Goal: Task Accomplishment & Management: Use online tool/utility

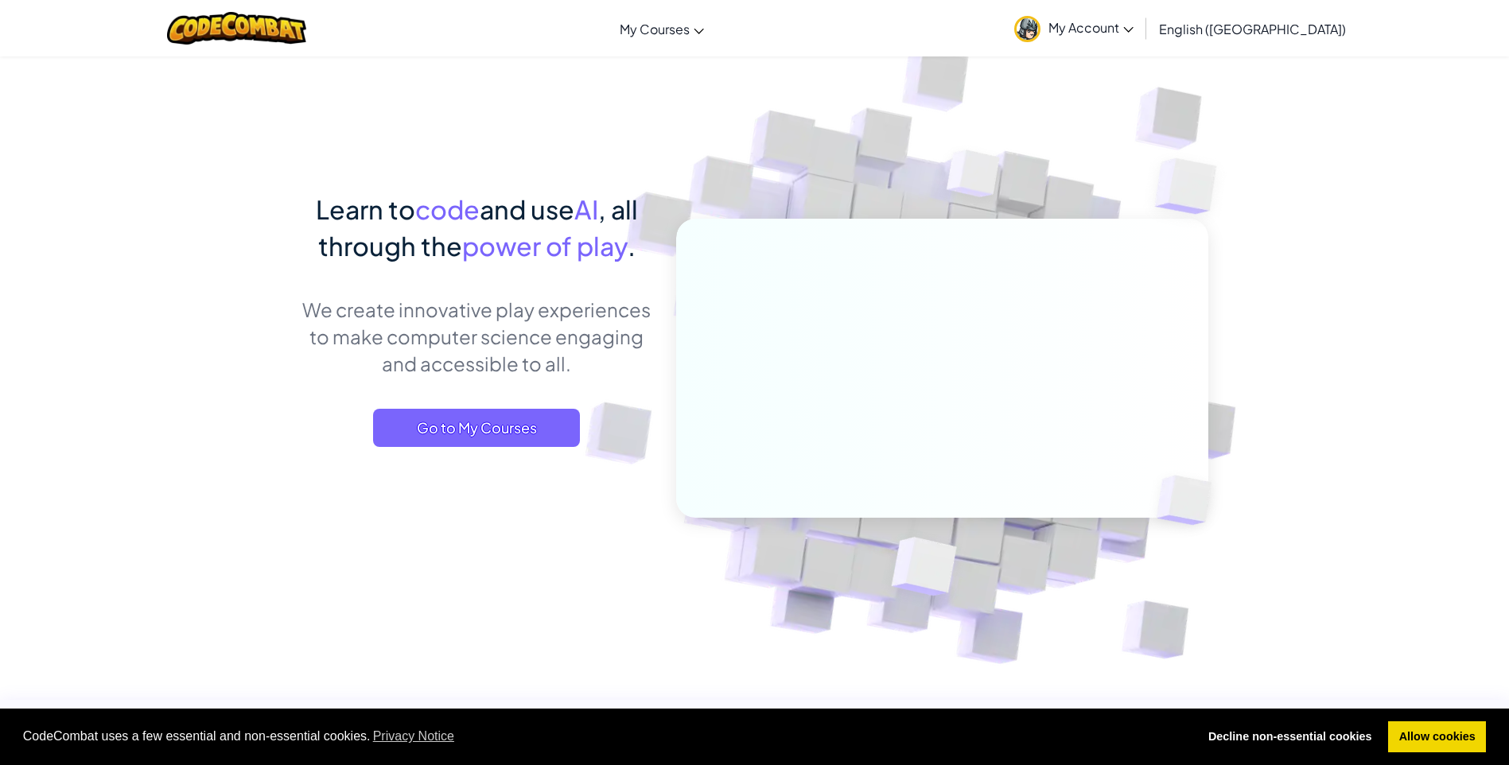
click at [1133, 33] on span "My Account" at bounding box center [1090, 27] width 85 height 17
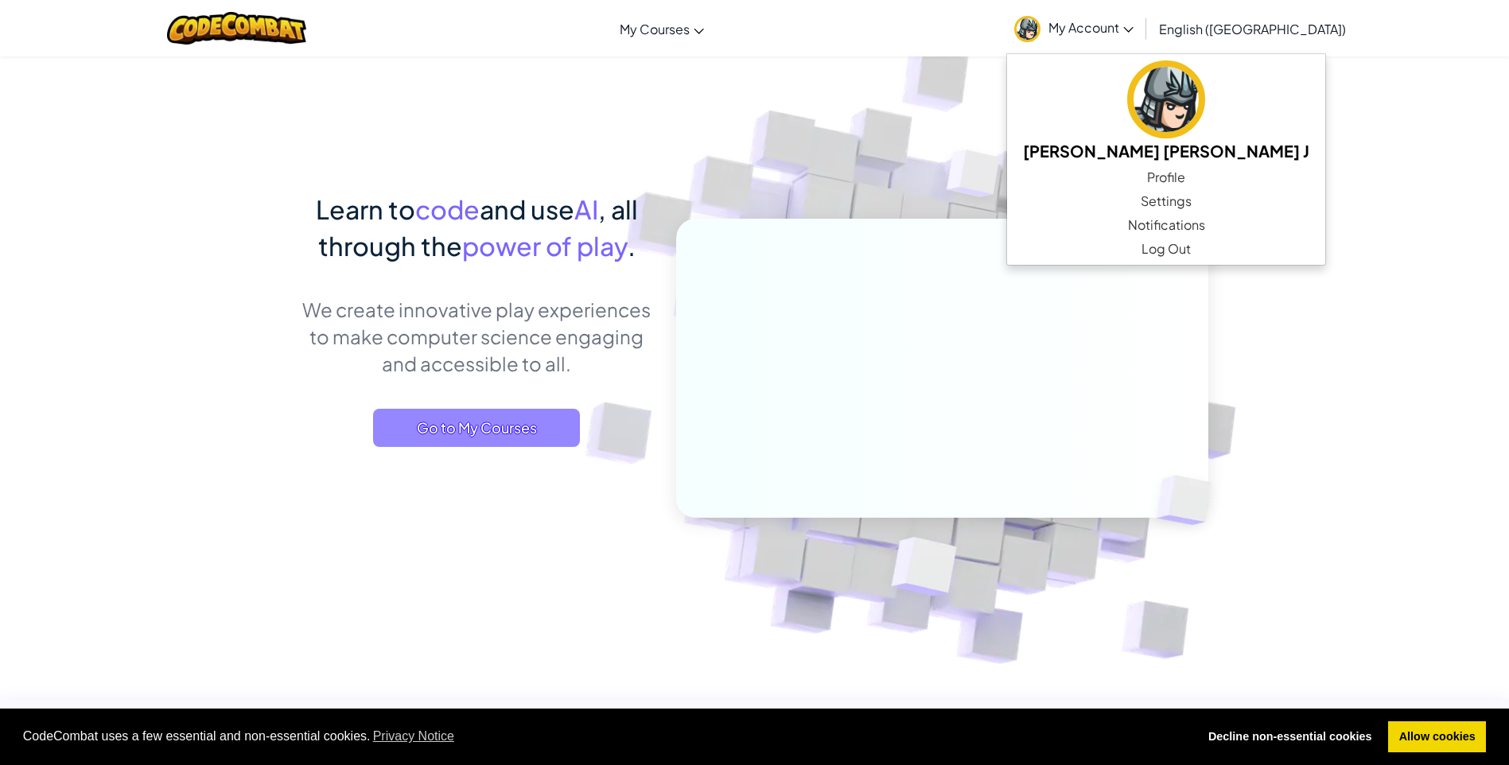
click at [441, 445] on span "Go to My Courses" at bounding box center [476, 428] width 207 height 38
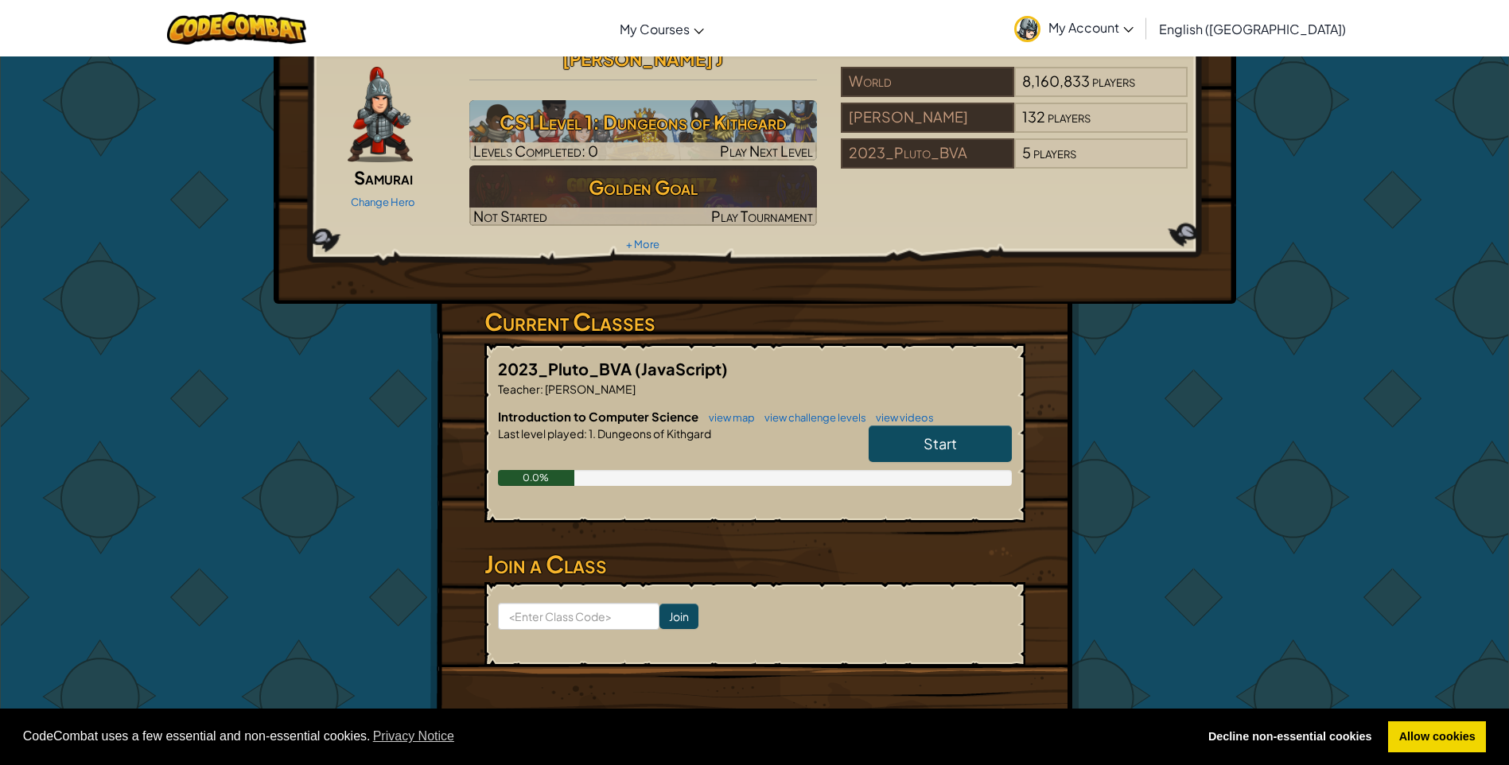
scroll to position [80, 0]
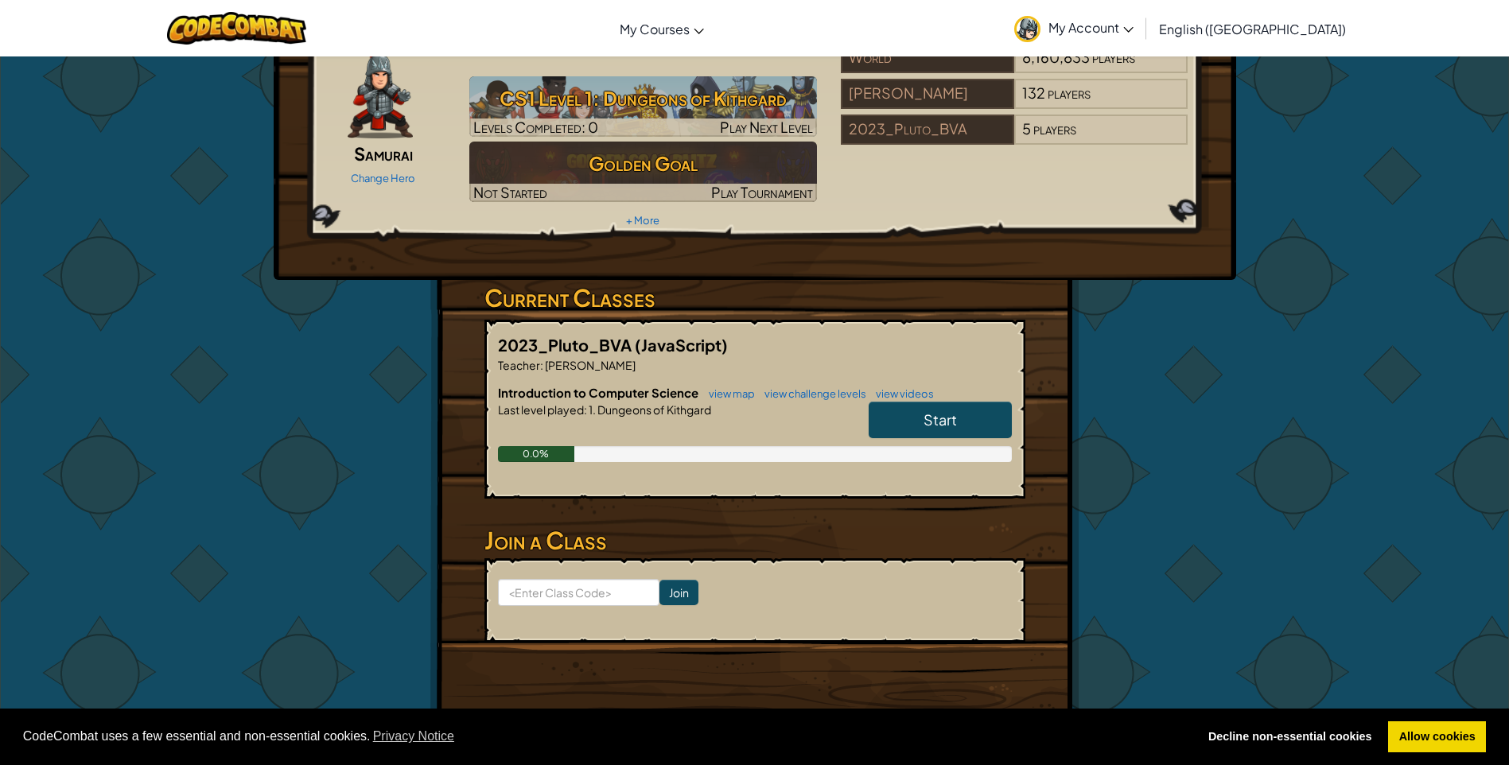
click at [936, 402] on link "Start" at bounding box center [939, 420] width 143 height 37
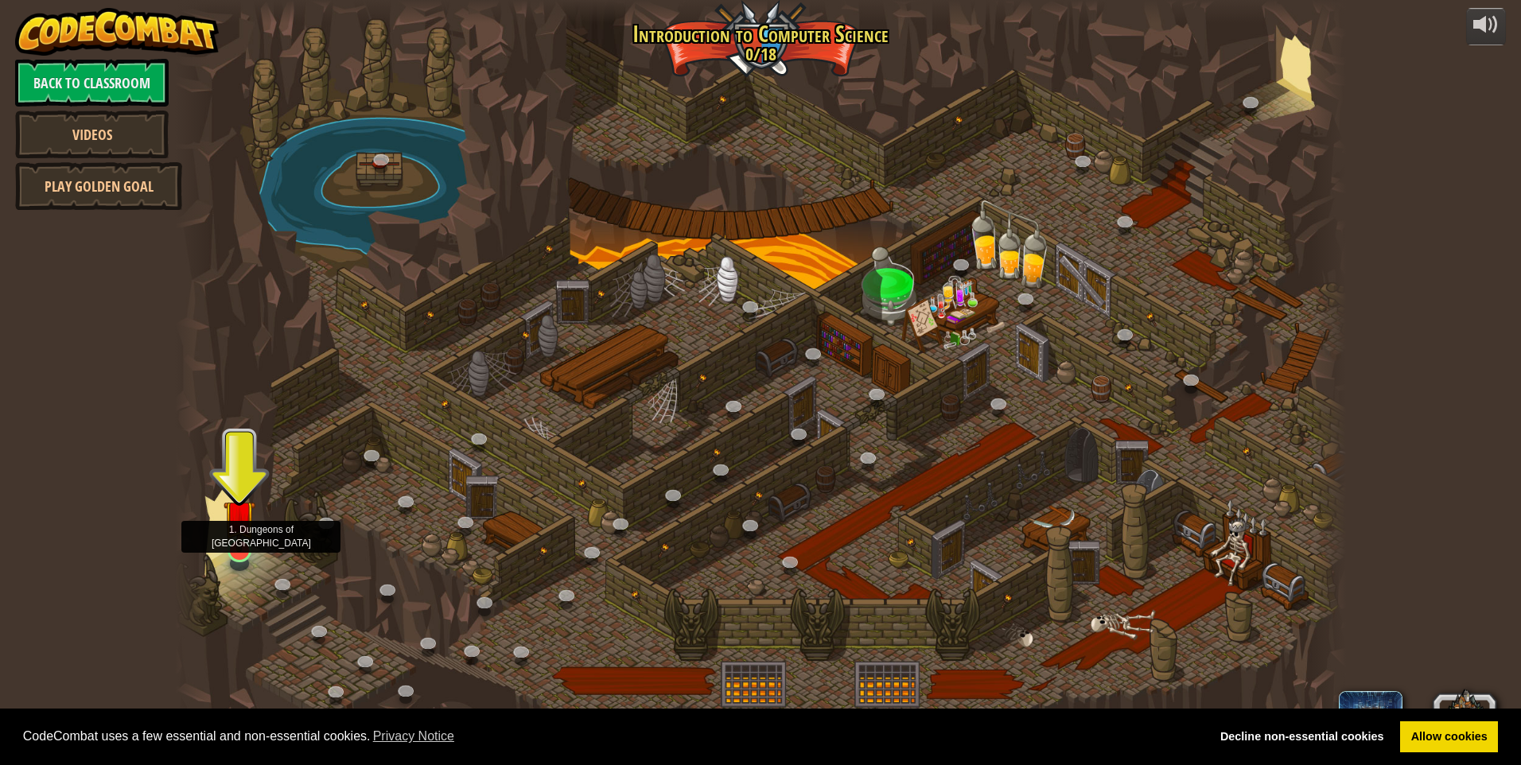
click at [236, 541] on img at bounding box center [239, 516] width 32 height 72
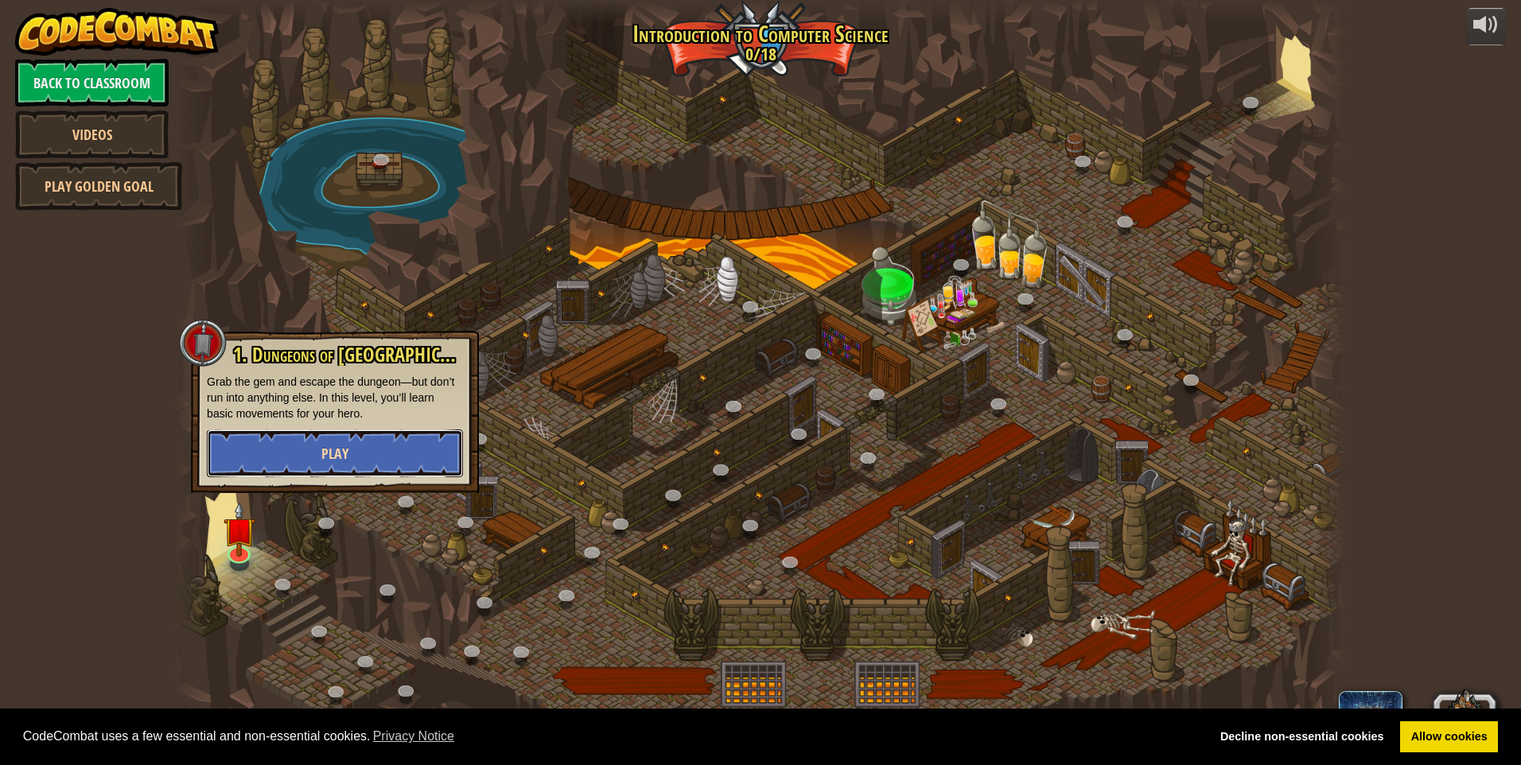
click at [283, 440] on button "Play" at bounding box center [335, 453] width 256 height 48
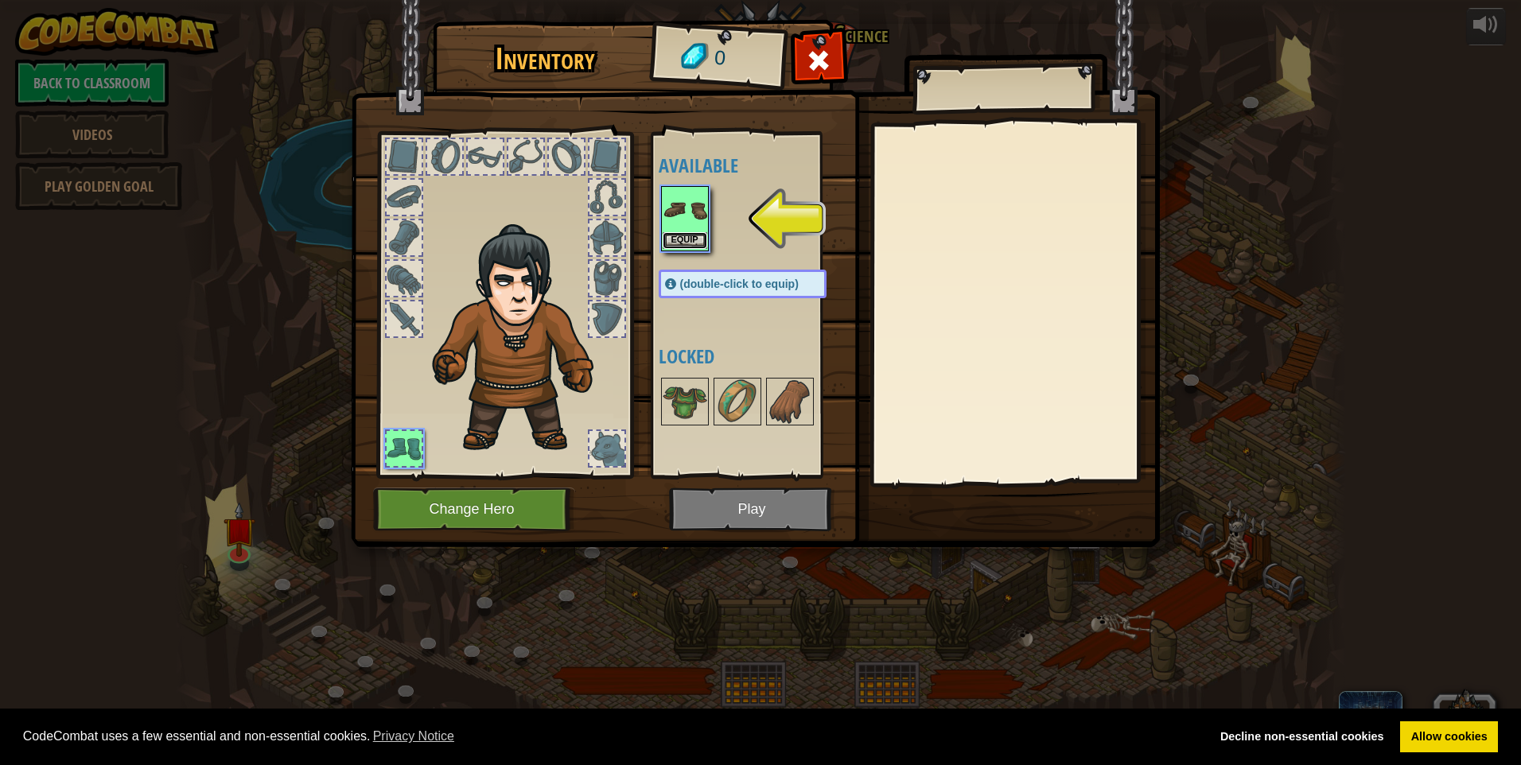
click at [678, 232] on button "Equip" at bounding box center [684, 240] width 45 height 17
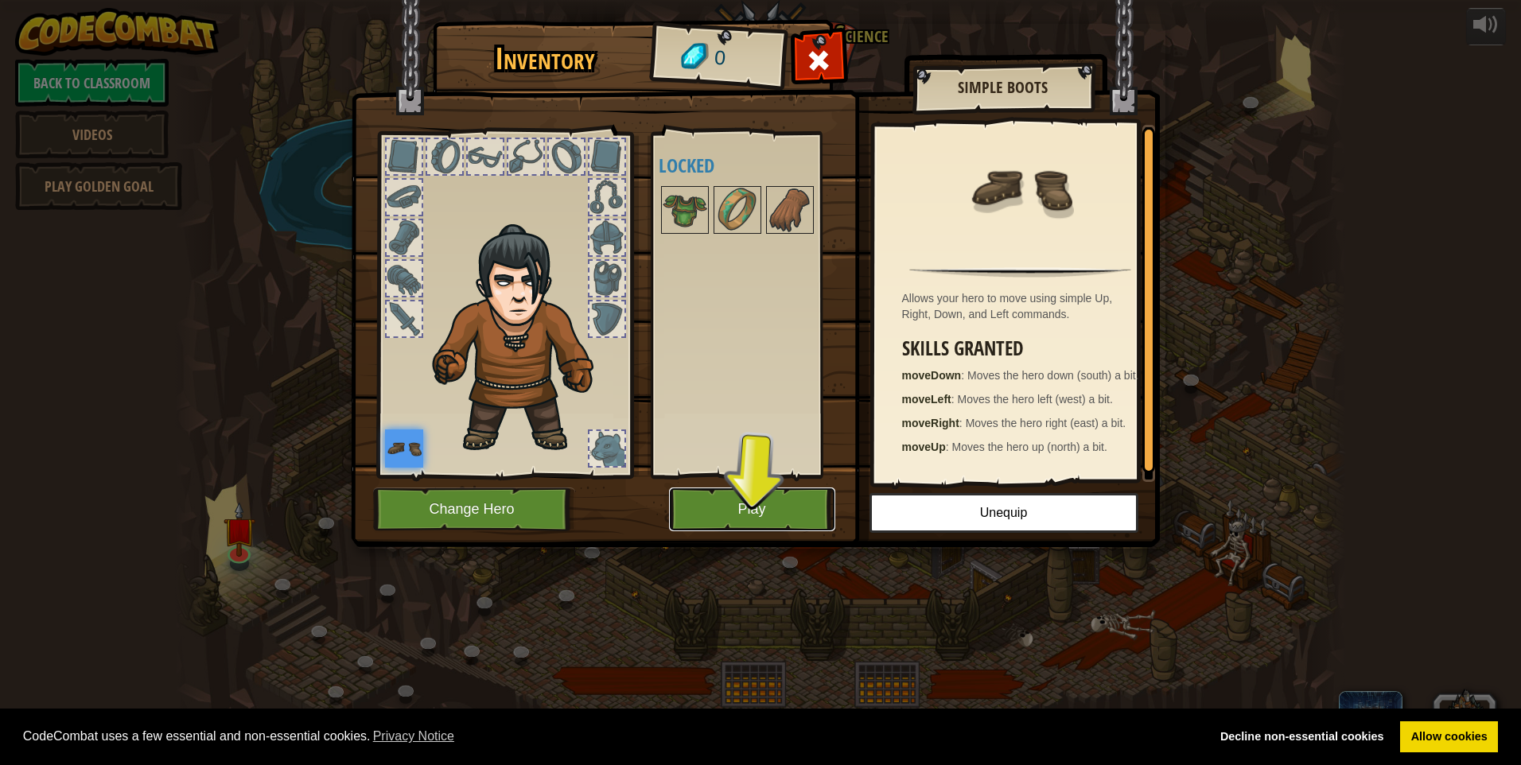
click at [779, 512] on button "Play" at bounding box center [752, 510] width 166 height 44
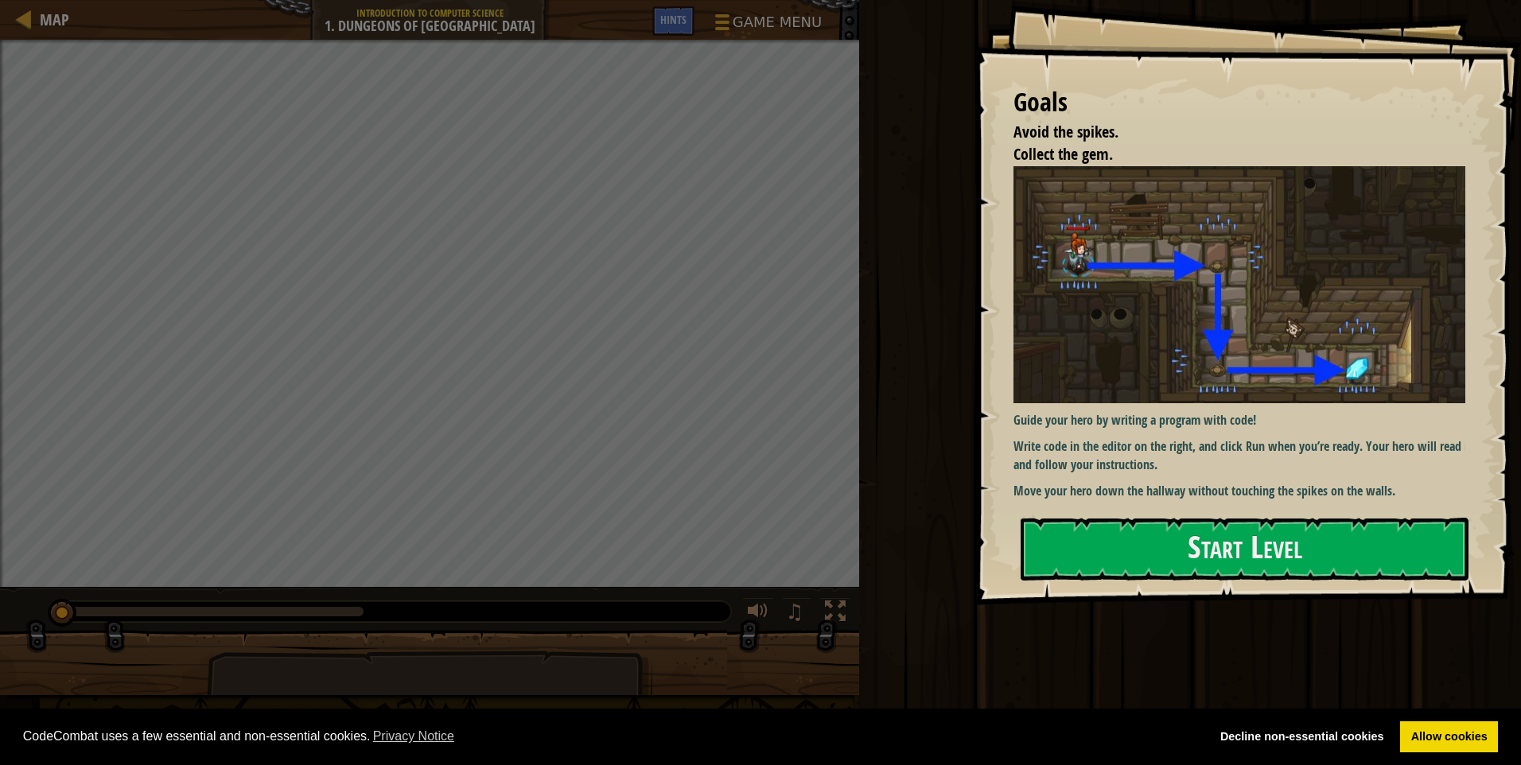
click at [1209, 503] on div "Goals Avoid the spikes. Collect the gem. Guide your hero by writing a program w…" at bounding box center [1246, 302] width 547 height 605
click at [1192, 563] on button "Start Level" at bounding box center [1244, 549] width 448 height 63
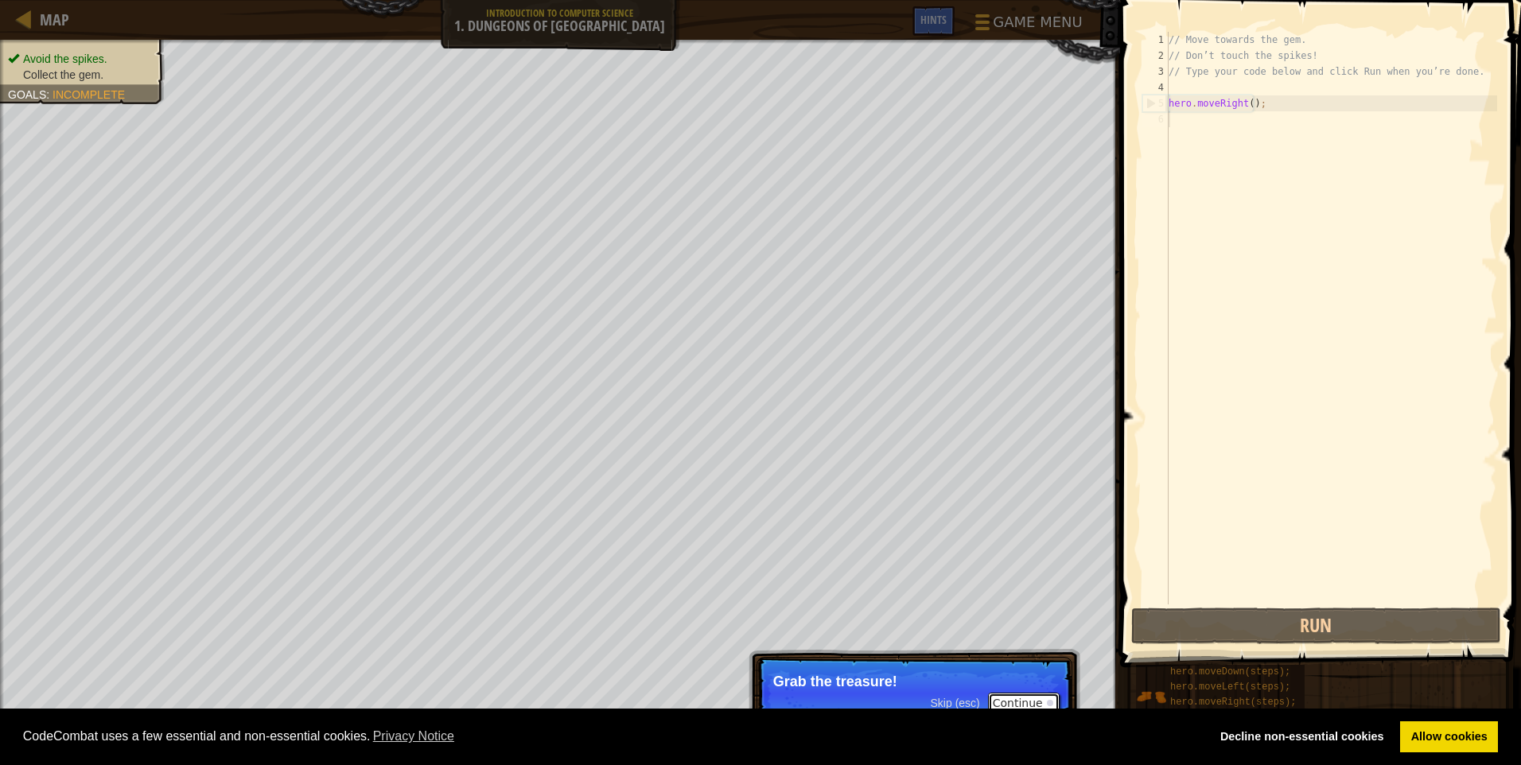
click at [1014, 695] on button "Continue" at bounding box center [1024, 703] width 72 height 21
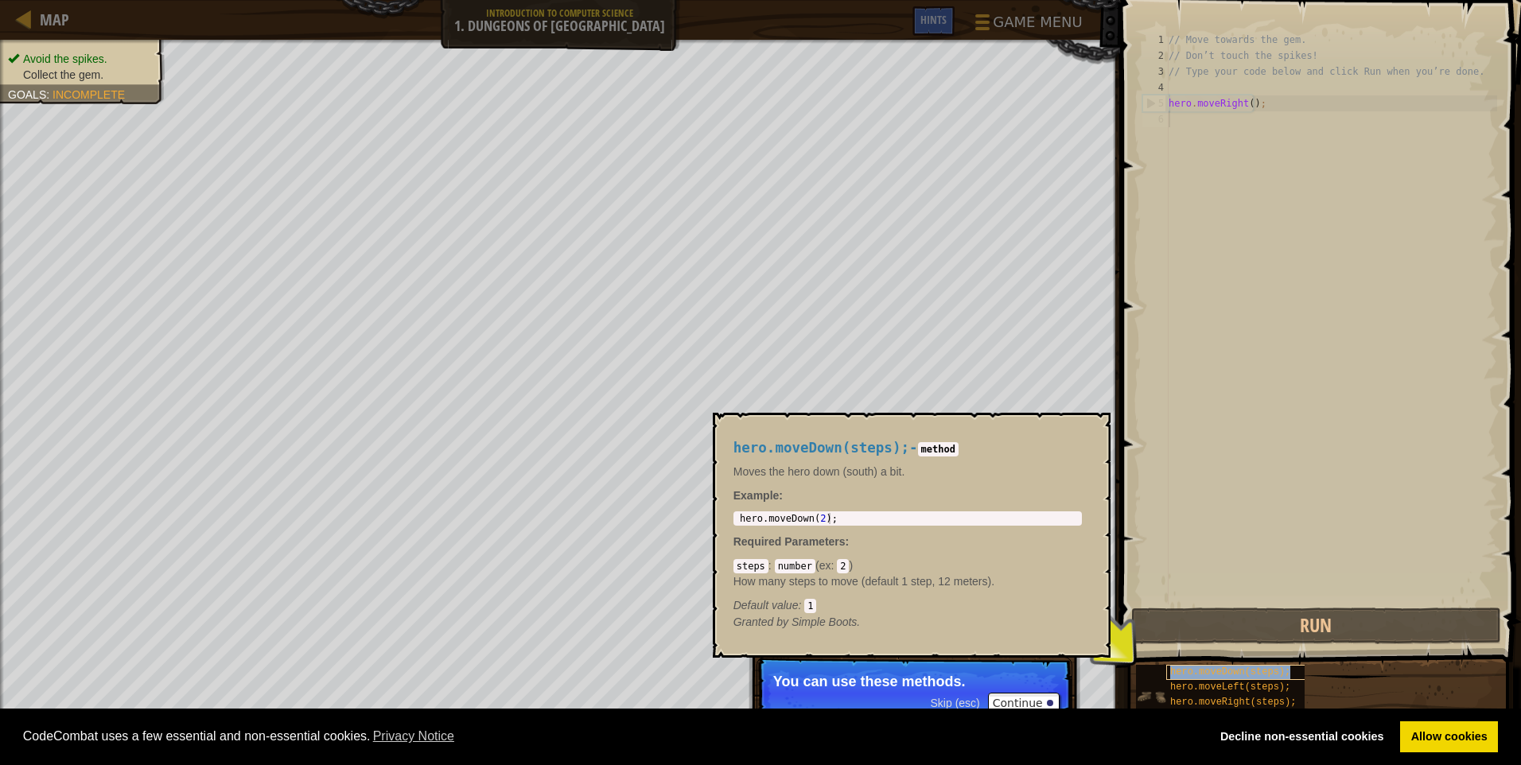
click at [1216, 670] on span "hero.moveDown(steps);" at bounding box center [1230, 671] width 120 height 11
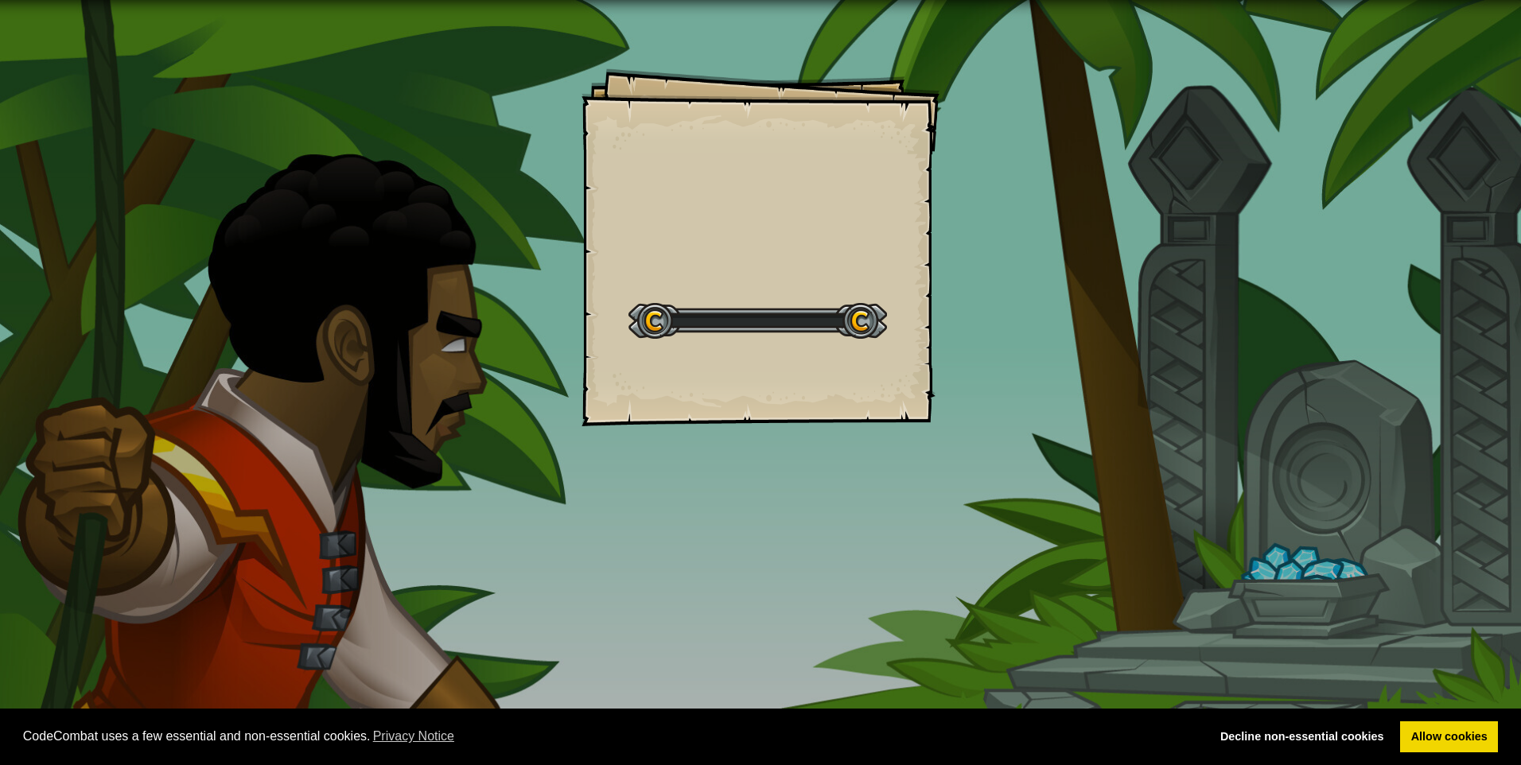
drag, startPoint x: 0, startPoint y: 0, endPoint x: 1216, endPoint y: 670, distance: 1388.2
click at [1216, 670] on div "Goals Start Level Error loading from server. Try refreshing the page. You'll ne…" at bounding box center [760, 382] width 1521 height 765
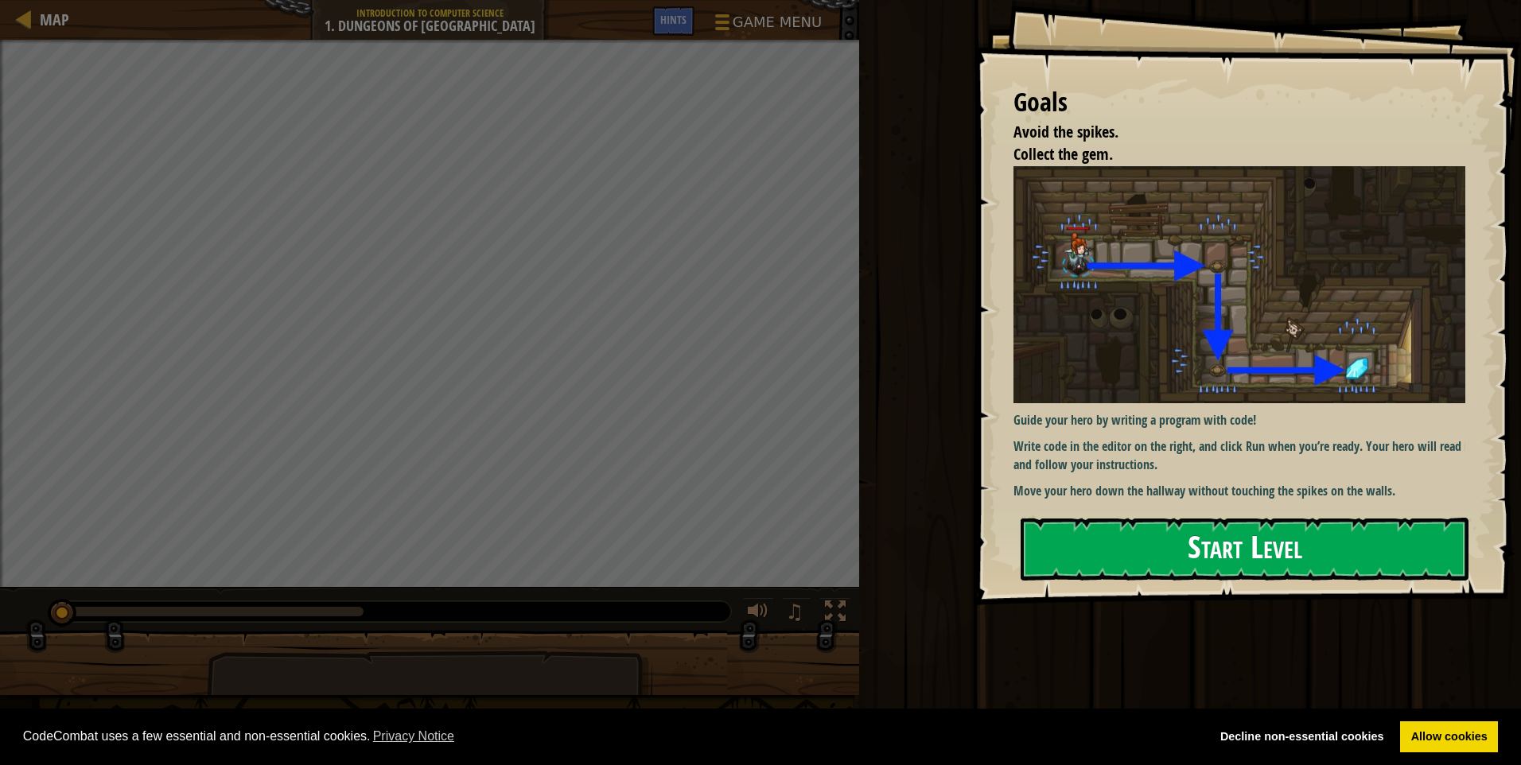
click at [1259, 527] on button "Start Level" at bounding box center [1244, 549] width 448 height 63
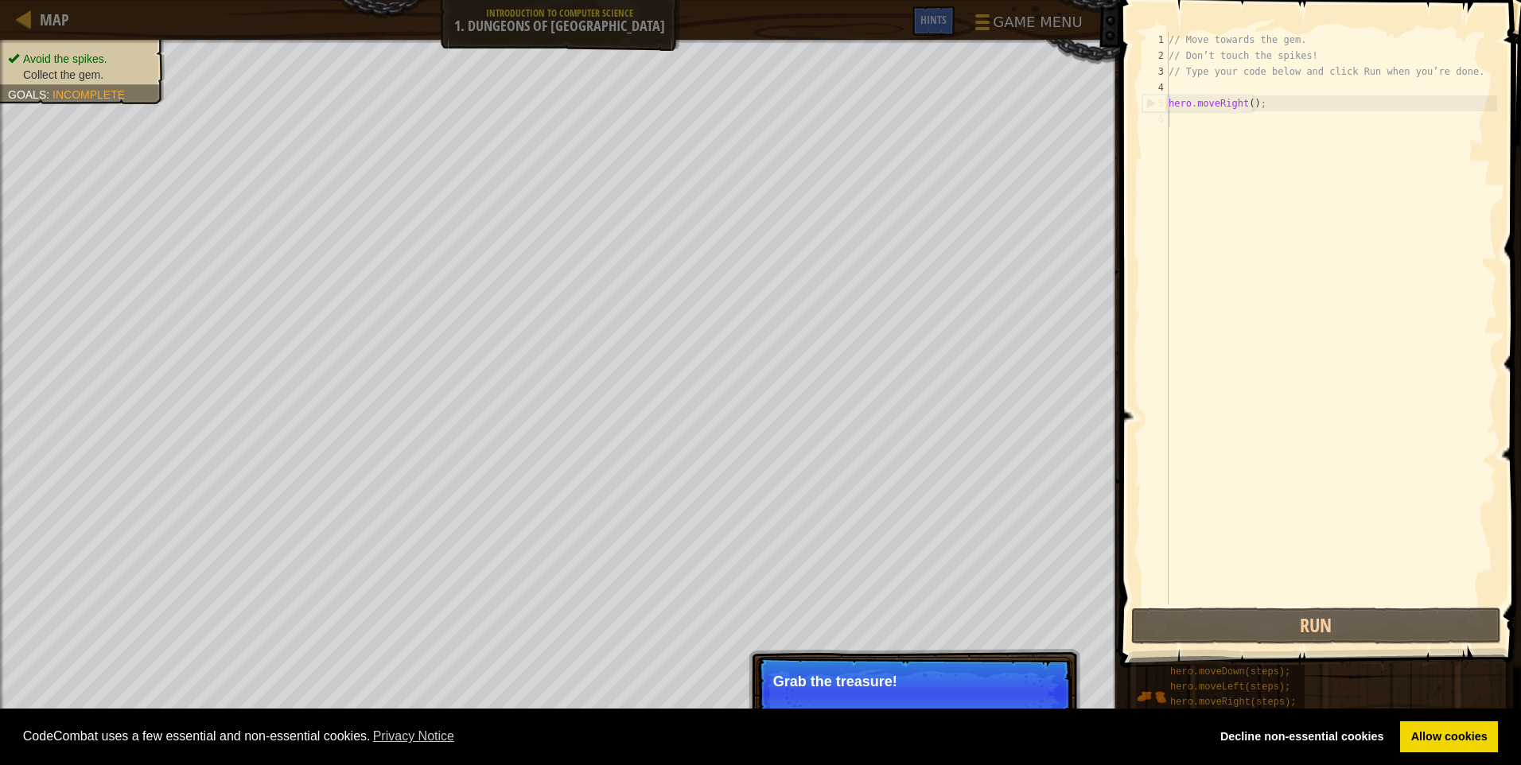
click at [923, 684] on p "Grab the treasure!" at bounding box center [914, 682] width 282 height 16
click at [1004, 700] on button "Continue" at bounding box center [1024, 703] width 72 height 21
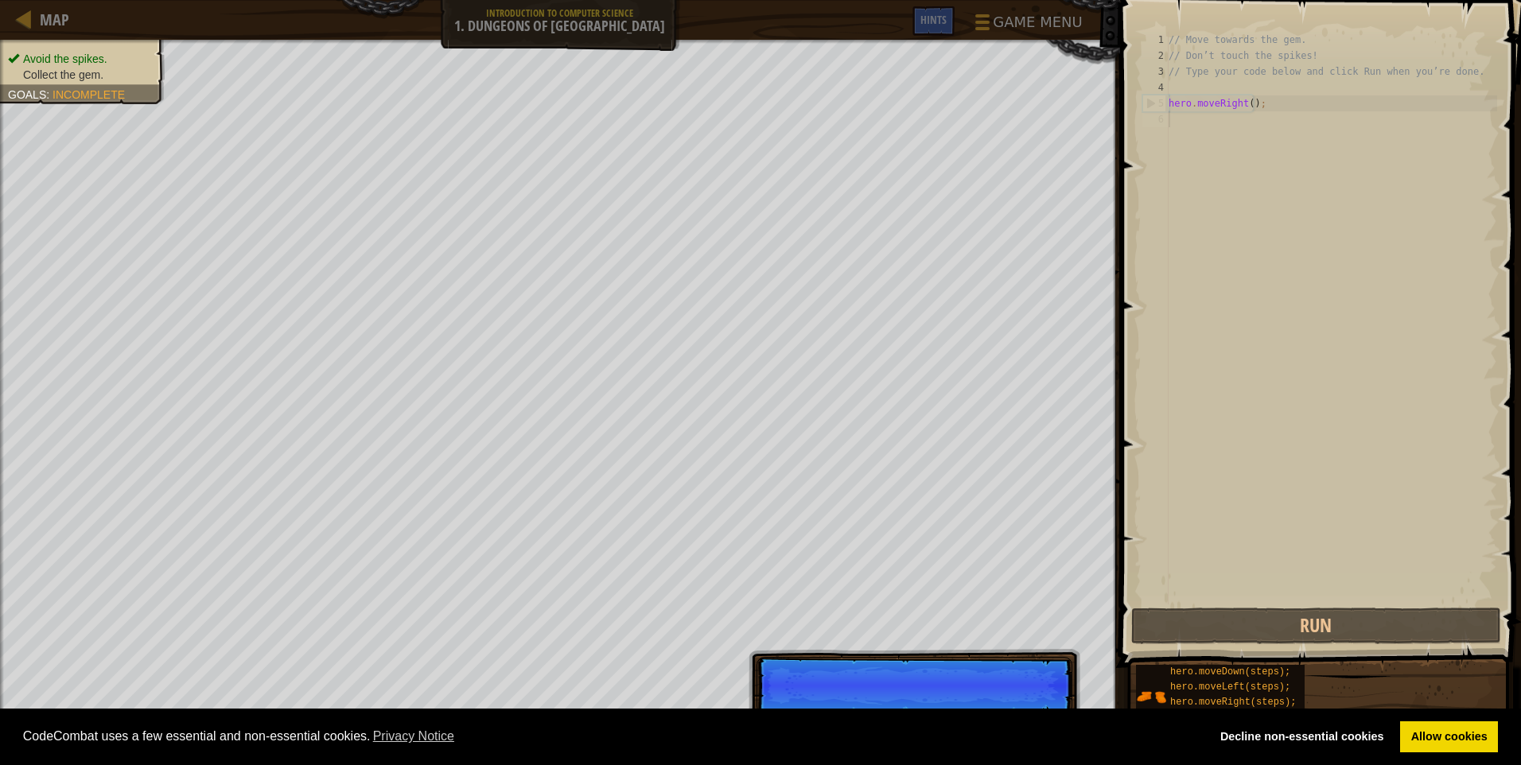
scroll to position [7, 0]
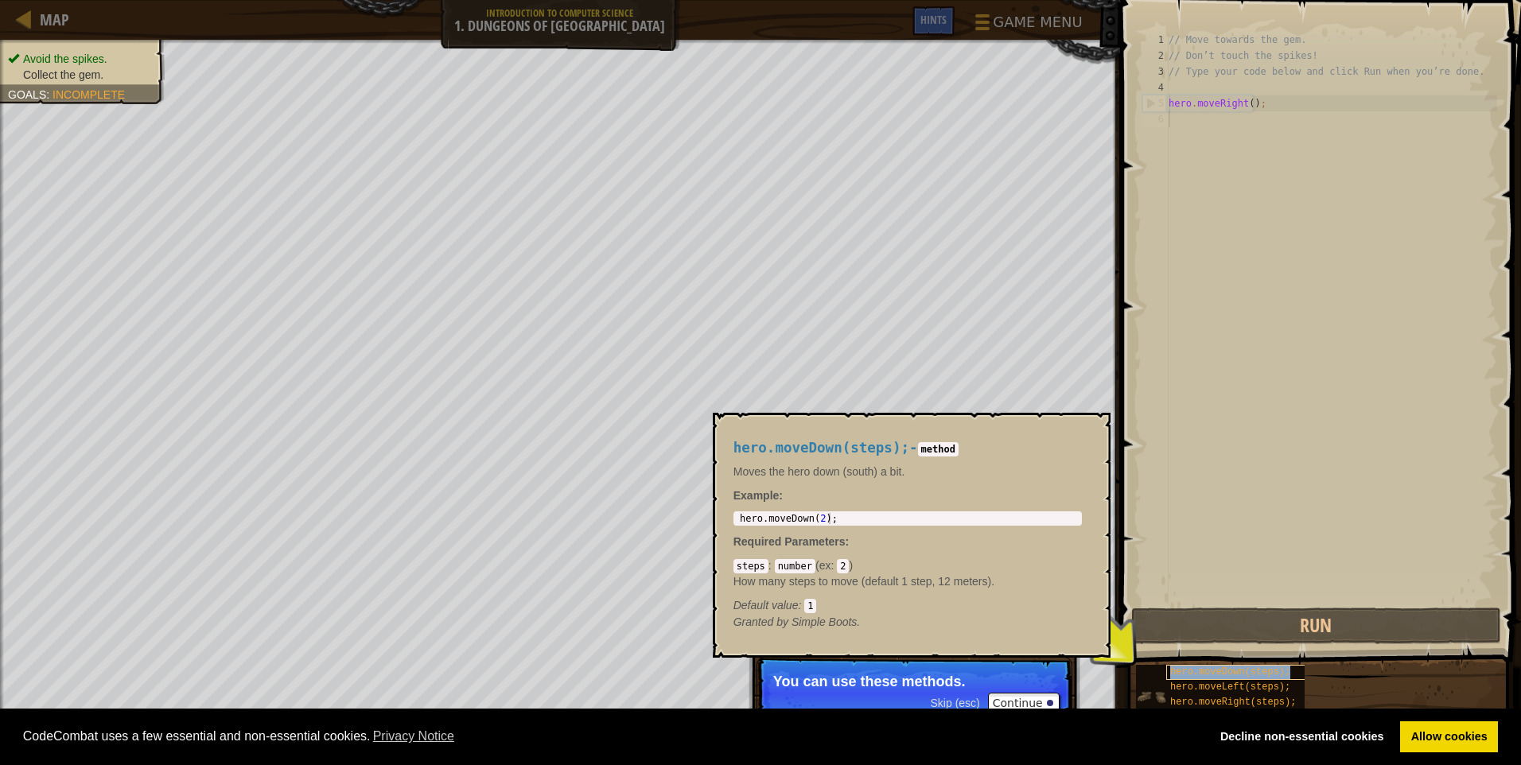
click at [1182, 671] on span "hero.moveDown(steps);" at bounding box center [1230, 671] width 120 height 11
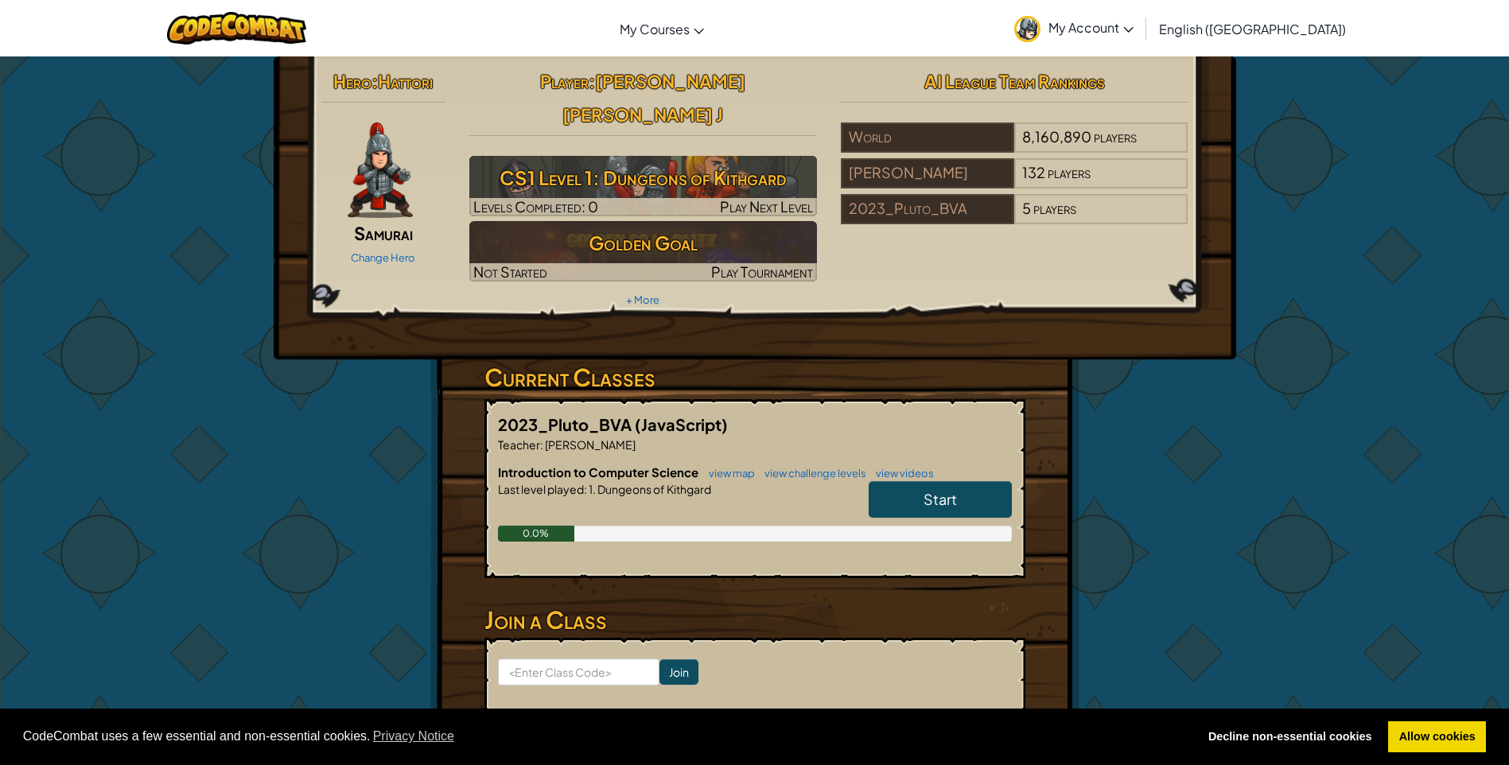
click at [1133, 21] on span "My Account" at bounding box center [1090, 27] width 85 height 17
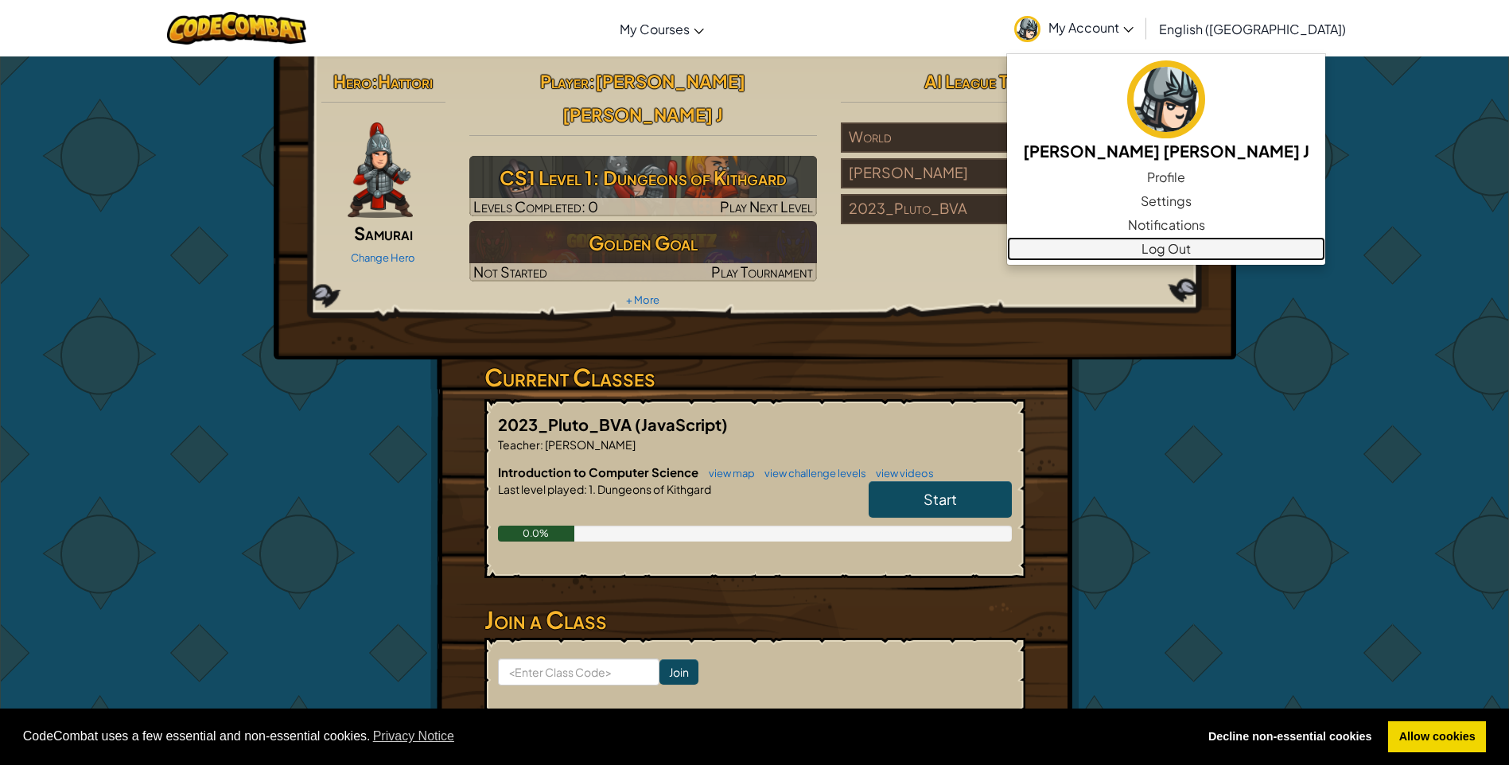
click at [1198, 253] on link "Log Out" at bounding box center [1166, 249] width 318 height 24
